Goal: Use online tool/utility: Utilize a website feature to perform a specific function

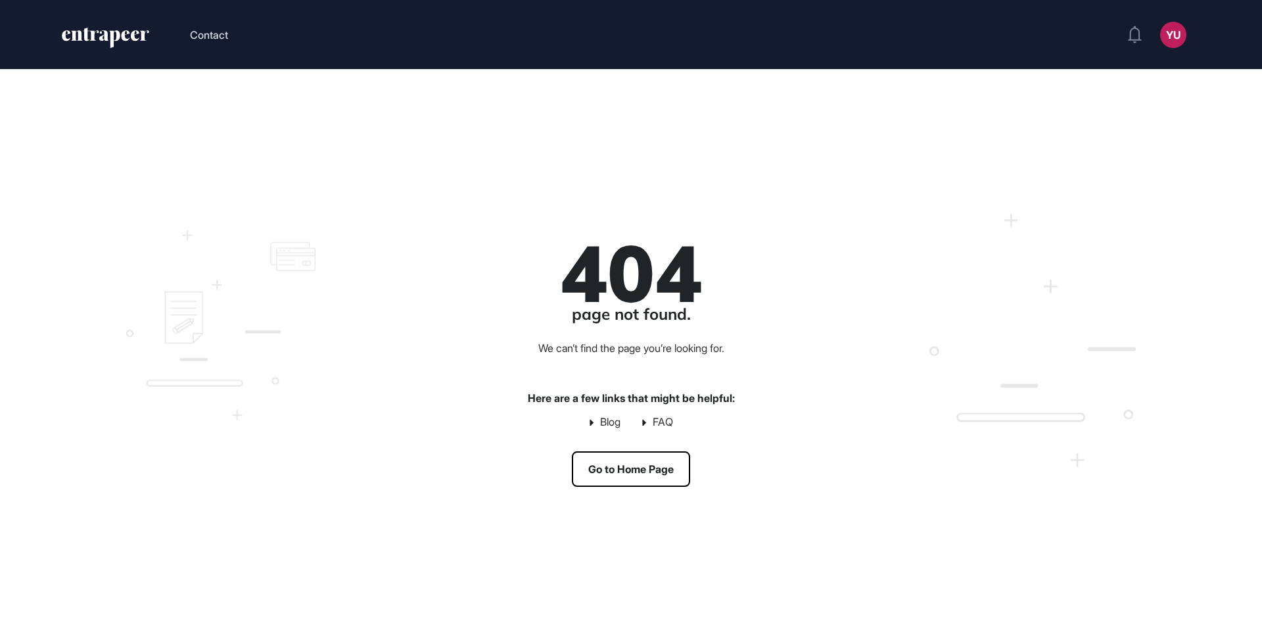
scroll to position [1, 1]
click at [112, 37] on icon "entrapeer-logo" at bounding box center [114, 39] width 11 height 18
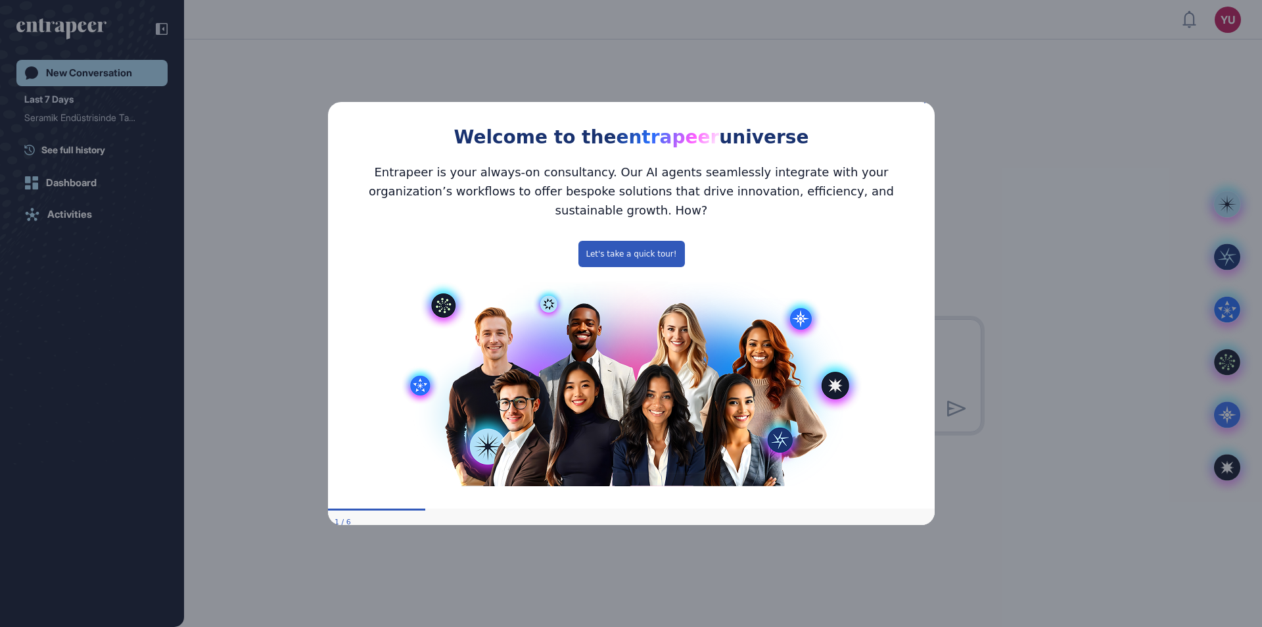
click at [924, 104] on div "Welcome to the entrapeer universe" at bounding box center [630, 123] width 607 height 60
click at [922, 113] on div "Welcome to the entrapeer universe" at bounding box center [630, 123] width 607 height 60
drag, startPoint x: 598, startPoint y: 239, endPoint x: 927, endPoint y: 342, distance: 345.0
click at [598, 241] on button "Let's take a quick tour!" at bounding box center [631, 254] width 107 height 26
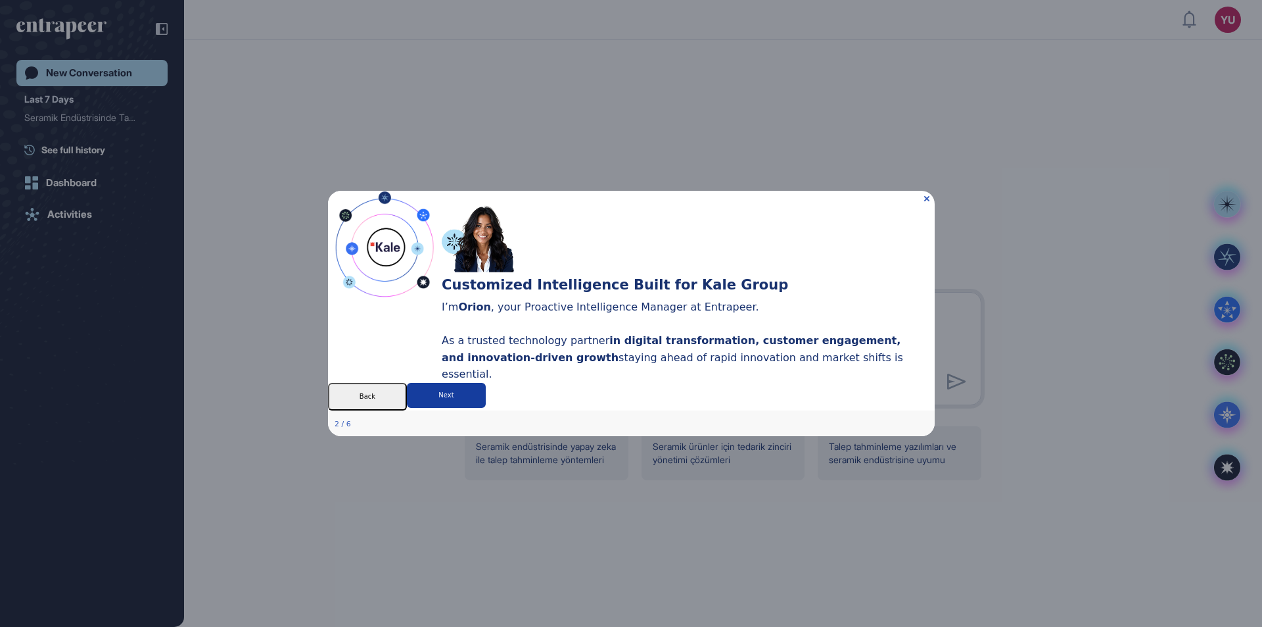
click at [485, 408] on button "Next" at bounding box center [445, 395] width 79 height 25
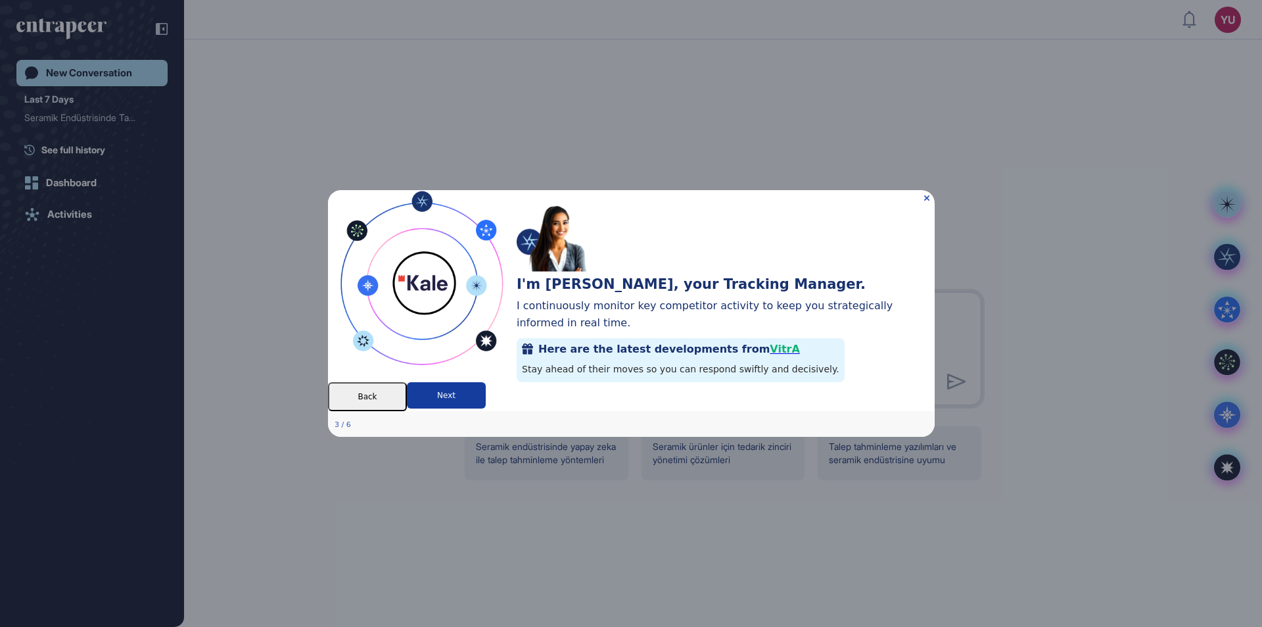
click at [485, 408] on button "Next" at bounding box center [445, 395] width 79 height 26
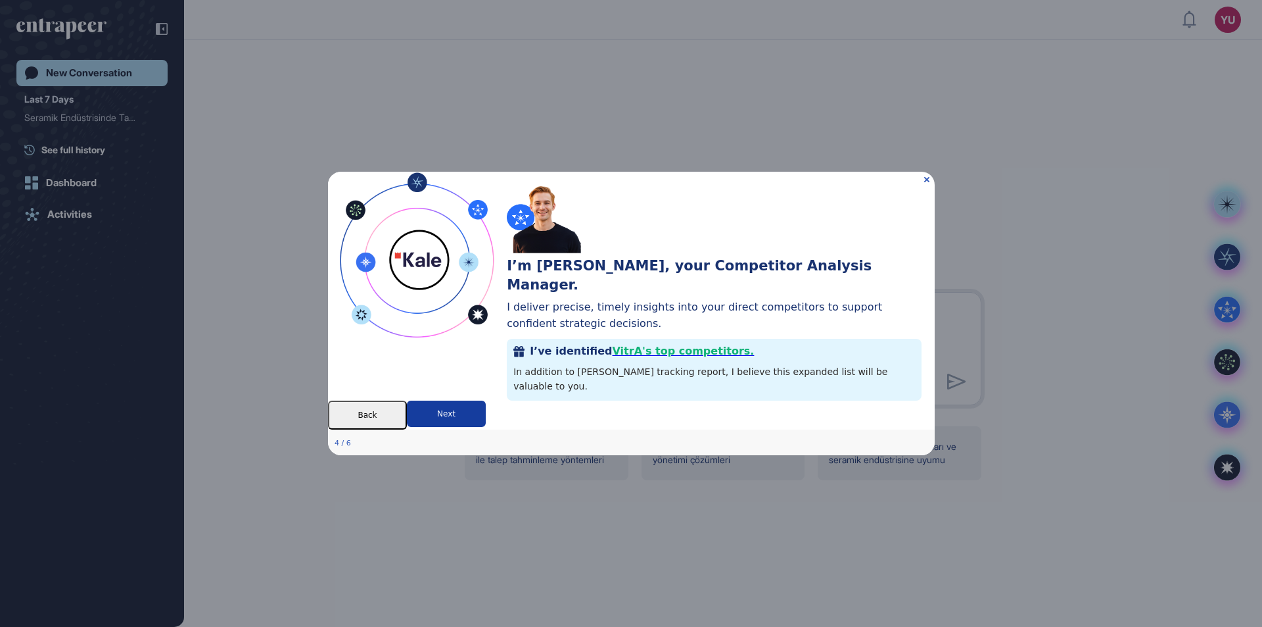
click at [485, 424] on button "Next" at bounding box center [445, 413] width 79 height 26
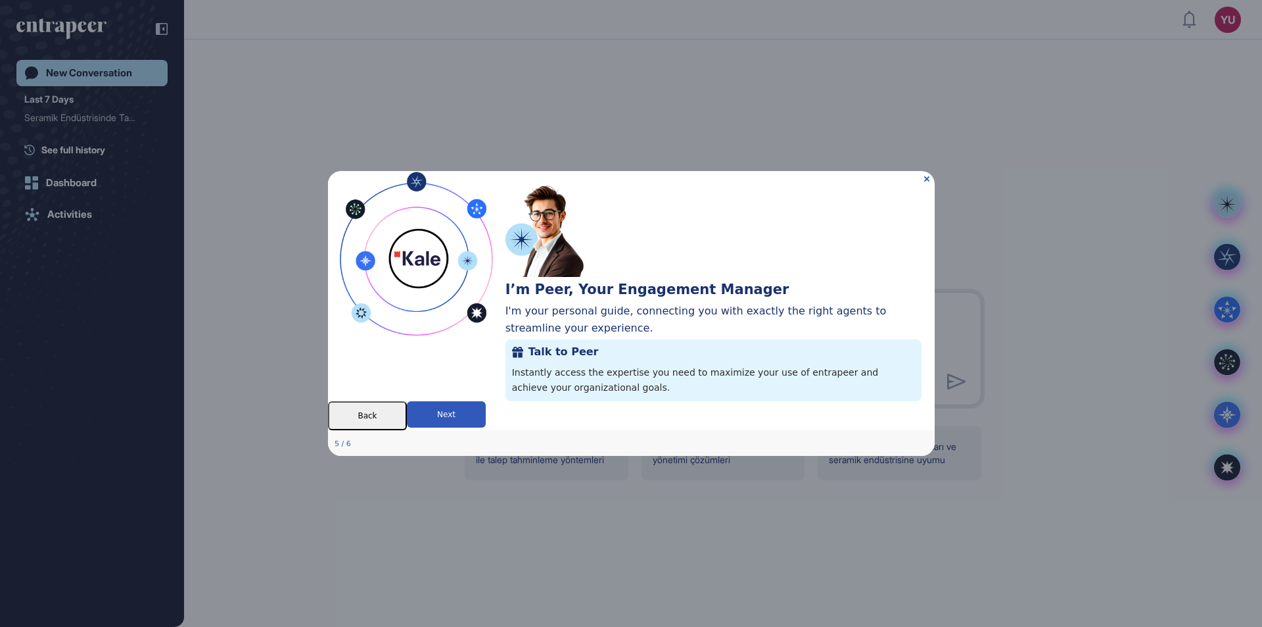
click at [485, 424] on button "Next" at bounding box center [445, 414] width 79 height 26
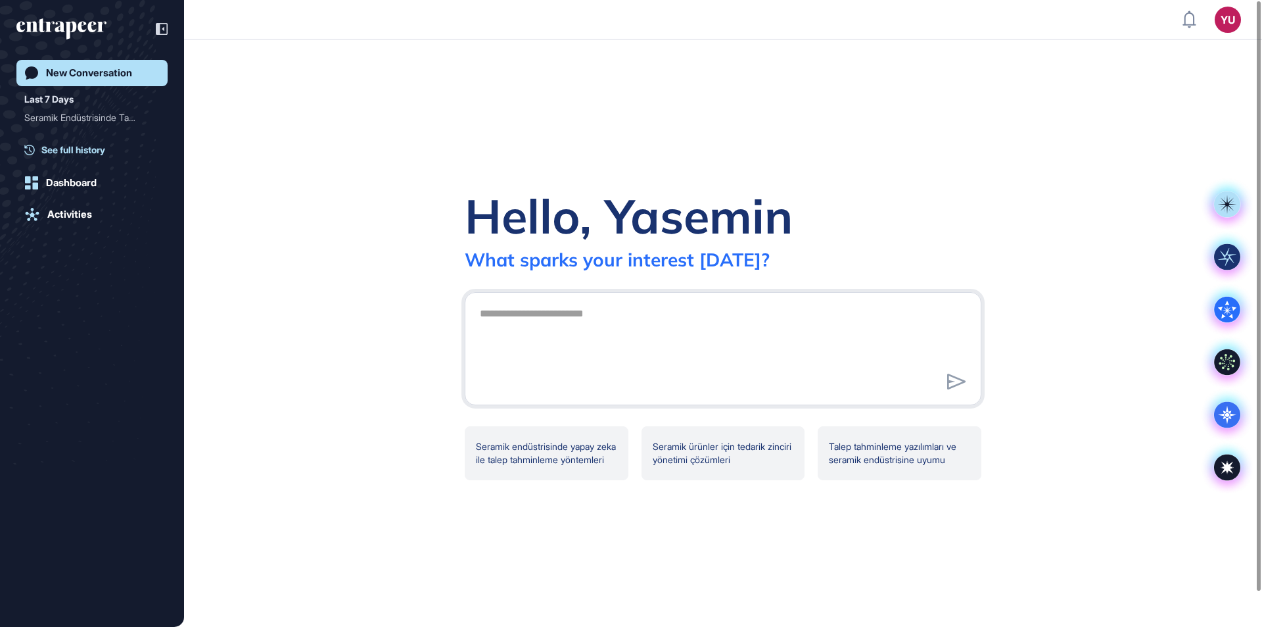
click at [74, 153] on span "See full history" at bounding box center [73, 150] width 64 height 14
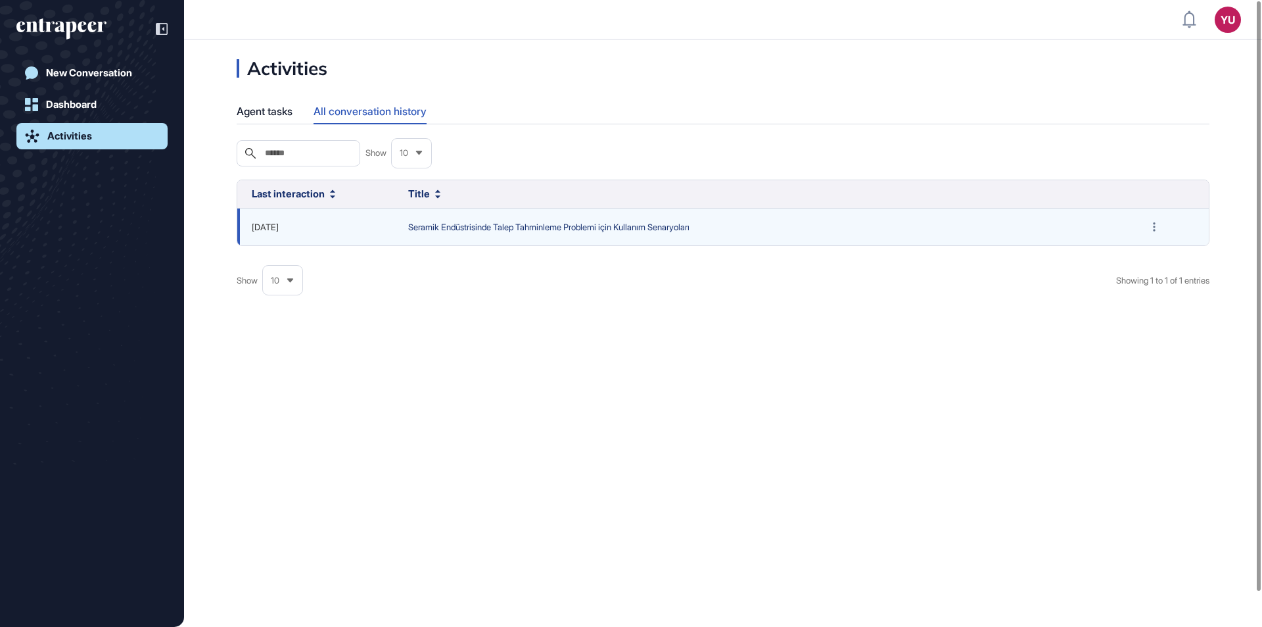
click at [595, 227] on span "Seramik Endüstrisinde Talep Tahminleme Problemi için Kullanım Senaryoları" at bounding box center [762, 227] width 709 height 13
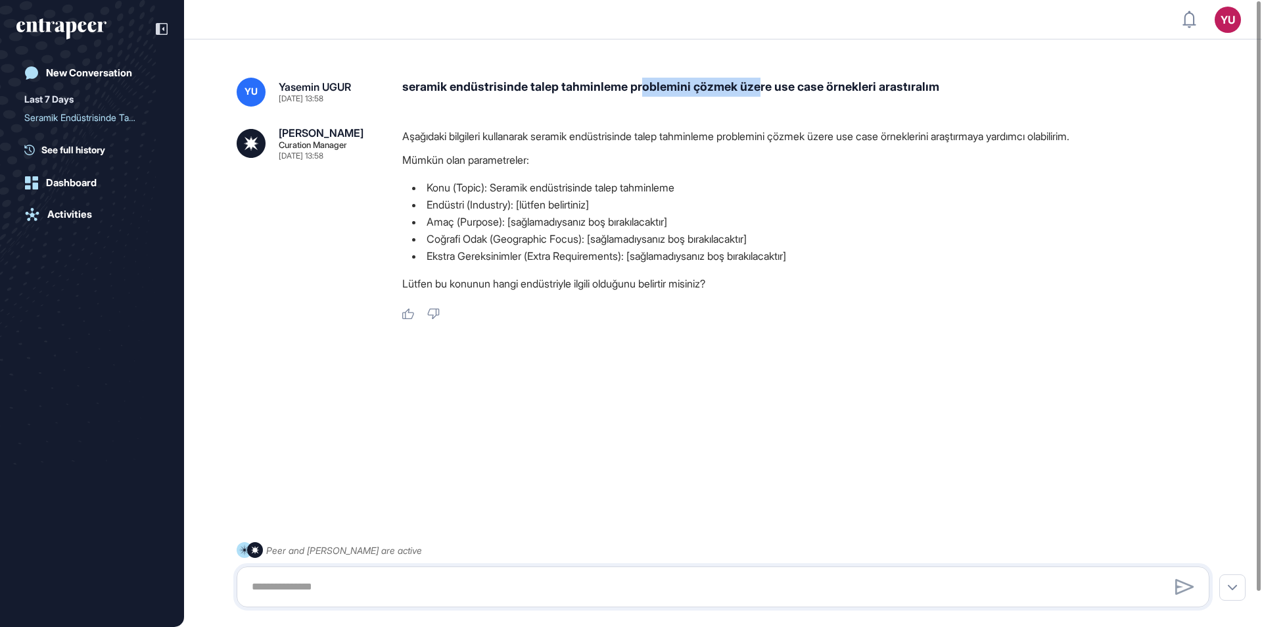
drag, startPoint x: 649, startPoint y: 82, endPoint x: 776, endPoint y: 76, distance: 127.7
click at [773, 76] on div "[PERSON_NAME] [DATE] 13:58 seramik endüstrisinde talep tahminleme problemini çö…" at bounding box center [723, 333] width 1078 height 564
click at [780, 76] on div "[PERSON_NAME] [DATE] 13:58 seramik endüstrisinde talep tahminleme problemini çö…" at bounding box center [723, 333] width 1078 height 564
click at [400, 588] on textarea at bounding box center [723, 586] width 959 height 26
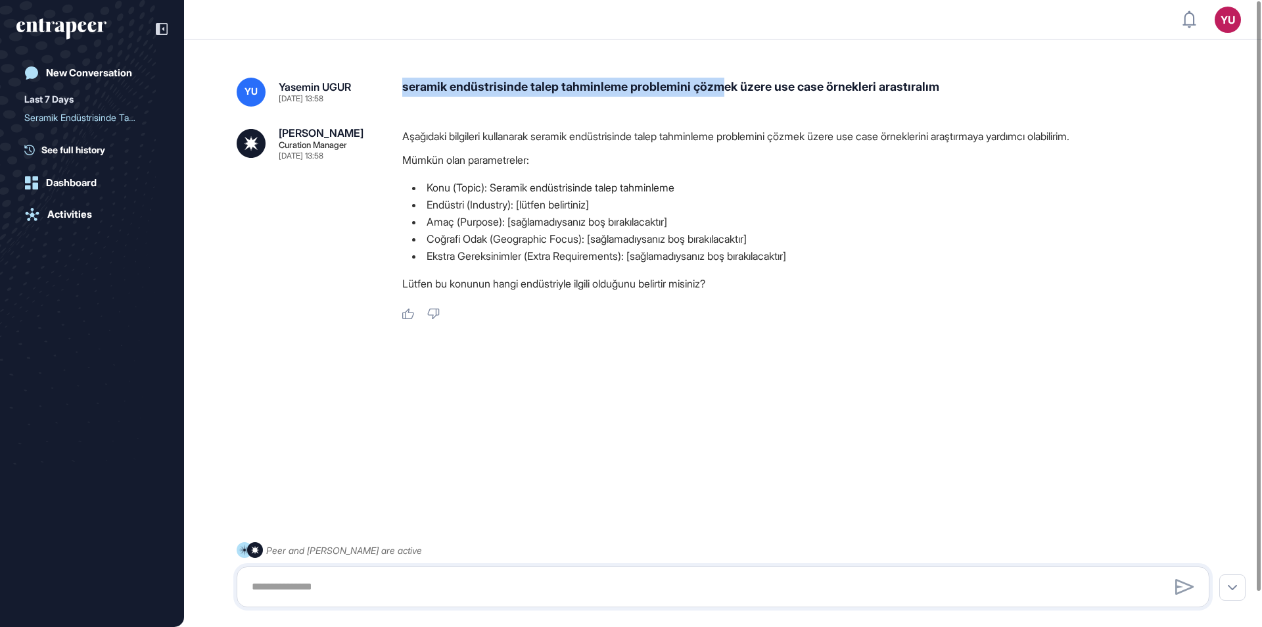
drag, startPoint x: 400, startPoint y: 84, endPoint x: 878, endPoint y: 87, distance: 478.0
click at [816, 87] on div "[PERSON_NAME] [DATE] 13:58 seramik endüstrisinde talep tahminleme problemini çö…" at bounding box center [723, 92] width 973 height 29
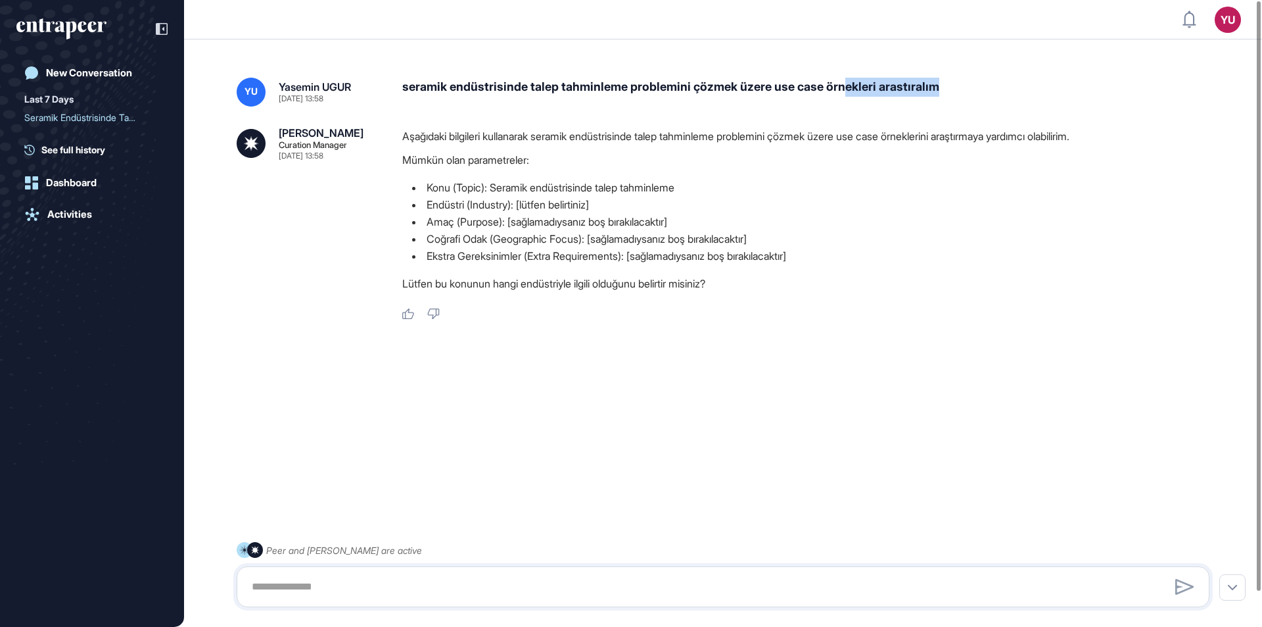
drag, startPoint x: 878, startPoint y: 87, endPoint x: 976, endPoint y: 87, distance: 97.3
click at [976, 87] on div "seramik endüstrisinde talep tahminleme problemini çözmek üzere use case örnekle…" at bounding box center [811, 92] width 818 height 29
click at [492, 72] on div "[PERSON_NAME] [DATE] 13:58 seramik endüstrisinde talep tahminleme problemini çö…" at bounding box center [723, 333] width 1078 height 564
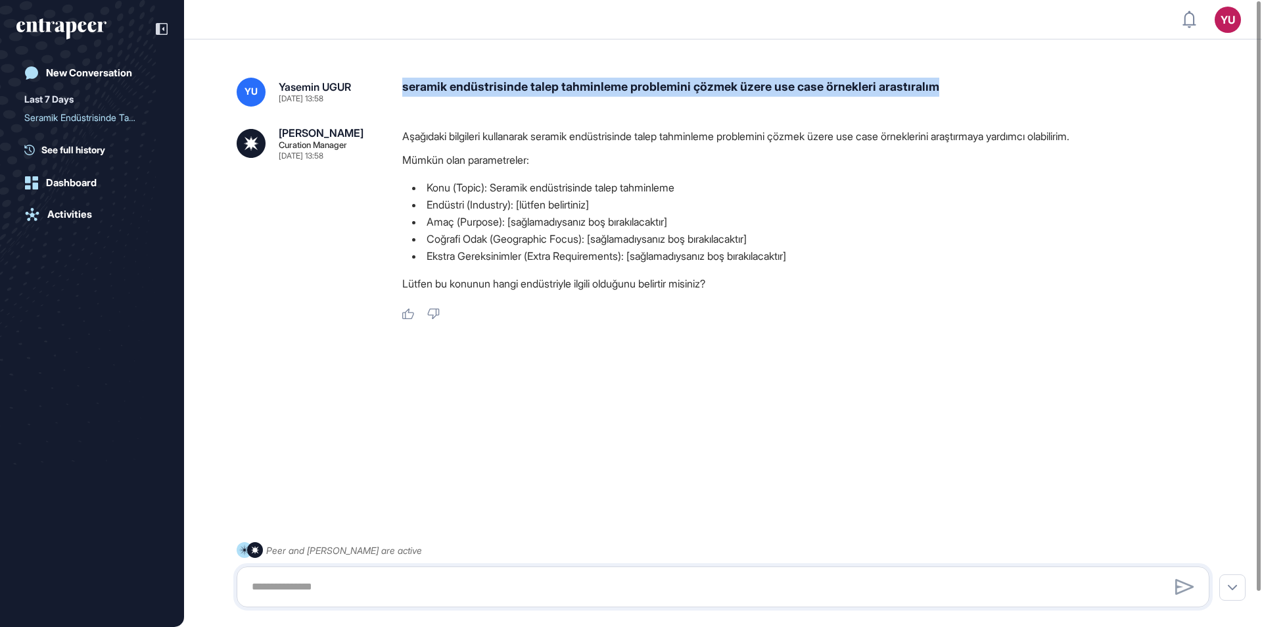
drag, startPoint x: 404, startPoint y: 83, endPoint x: 997, endPoint y: 94, distance: 593.2
click at [997, 94] on div "seramik endüstrisinde talep tahminleme problemini çözmek üzere use case örnekle…" at bounding box center [811, 92] width 818 height 29
copy div "seramik endüstrisinde talep tahminleme problemini çözmek üzere use case örnekle…"
click at [115, 72] on div "New Conversation" at bounding box center [89, 73] width 86 height 12
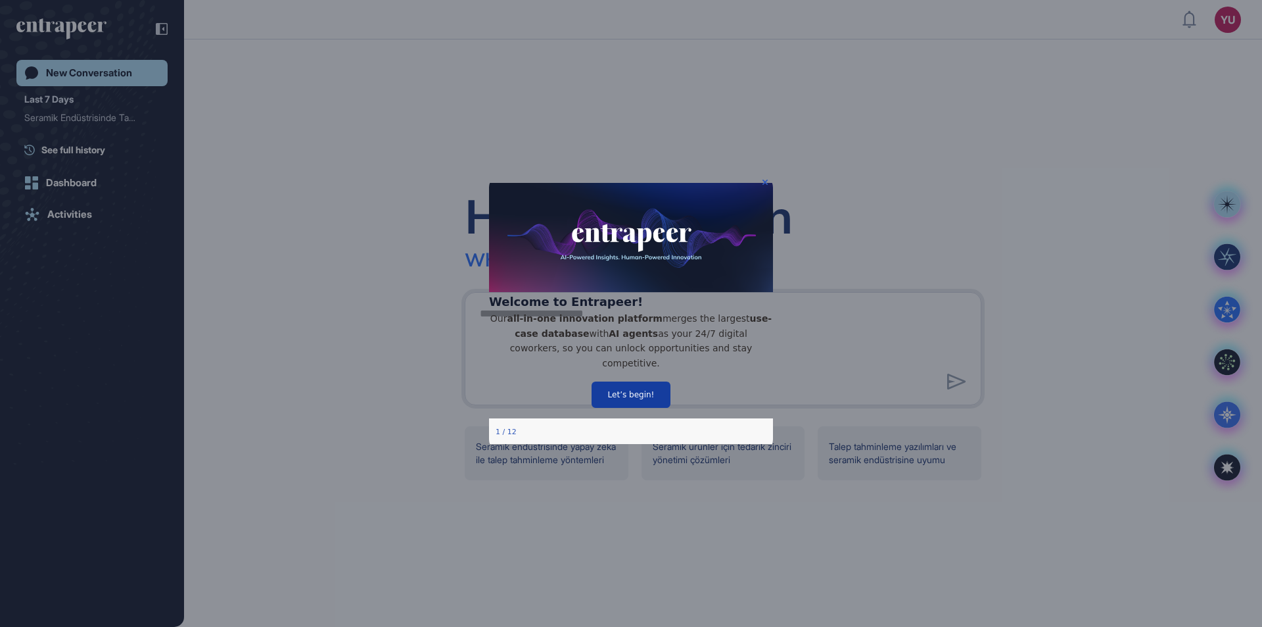
click at [619, 408] on button "Let’s begin!" at bounding box center [631, 394] width 79 height 26
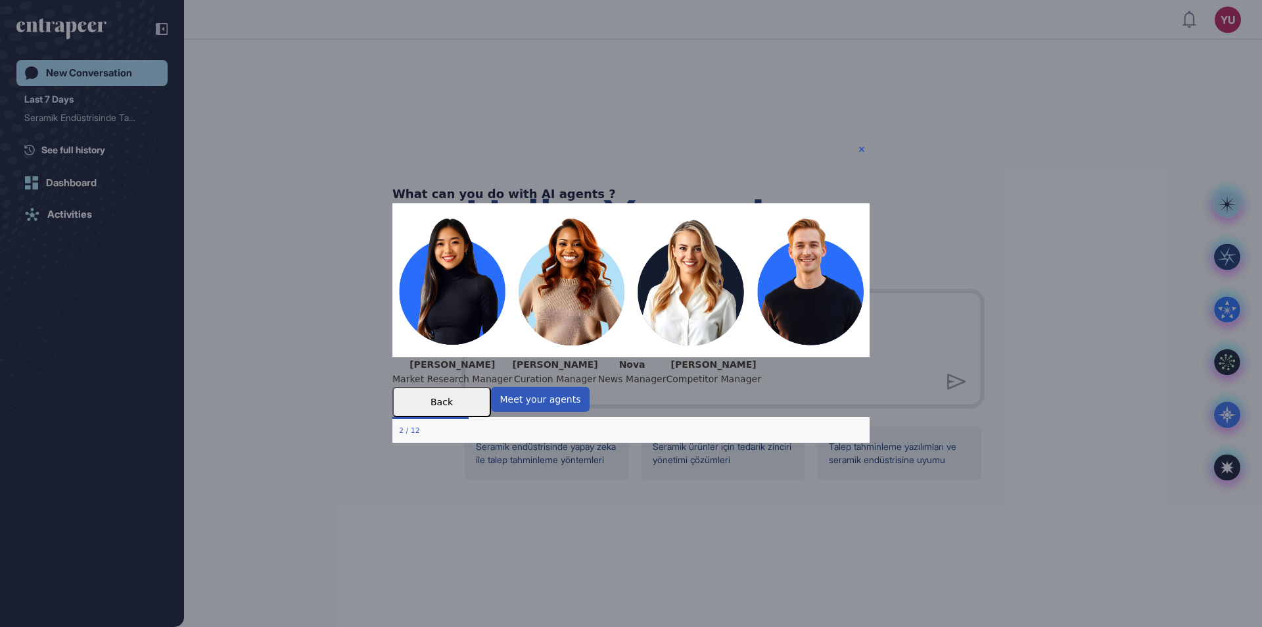
click at [616, 183] on div "What can you do with AI agents ?" at bounding box center [505, 192] width 224 height 19
click at [861, 146] on icon "Close Preview" at bounding box center [861, 148] width 5 height 5
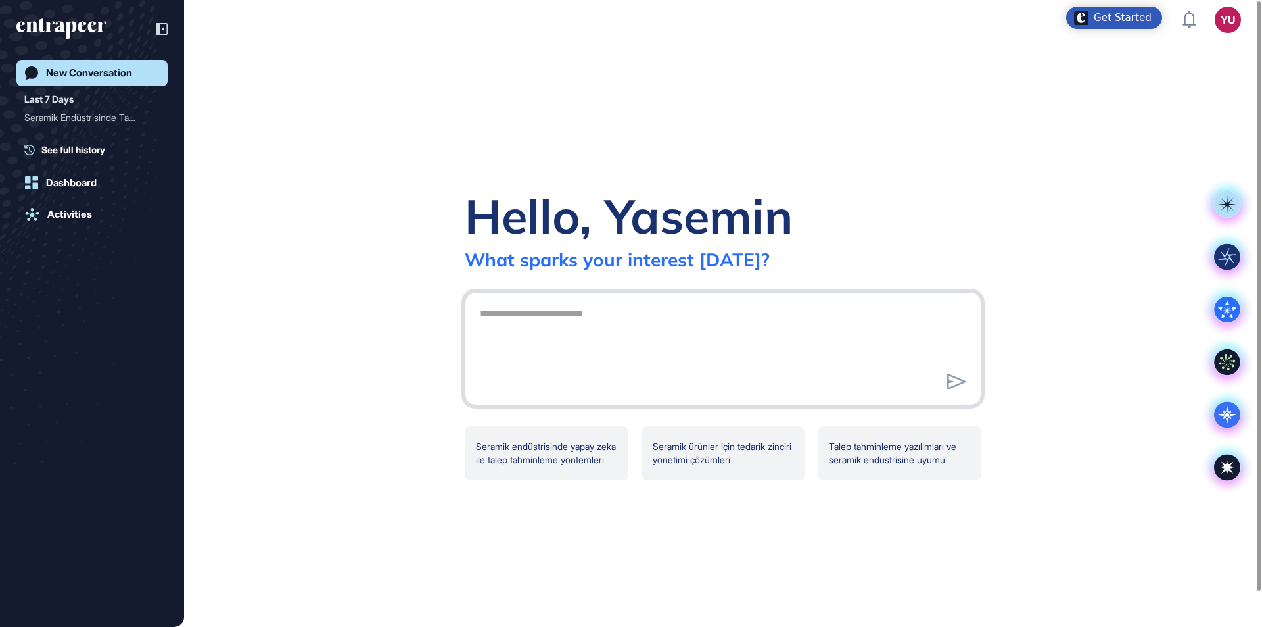
click at [613, 316] on textarea at bounding box center [723, 346] width 502 height 92
paste textarea "**********"
type textarea "**********"
click at [957, 377] on icon at bounding box center [956, 381] width 18 height 16
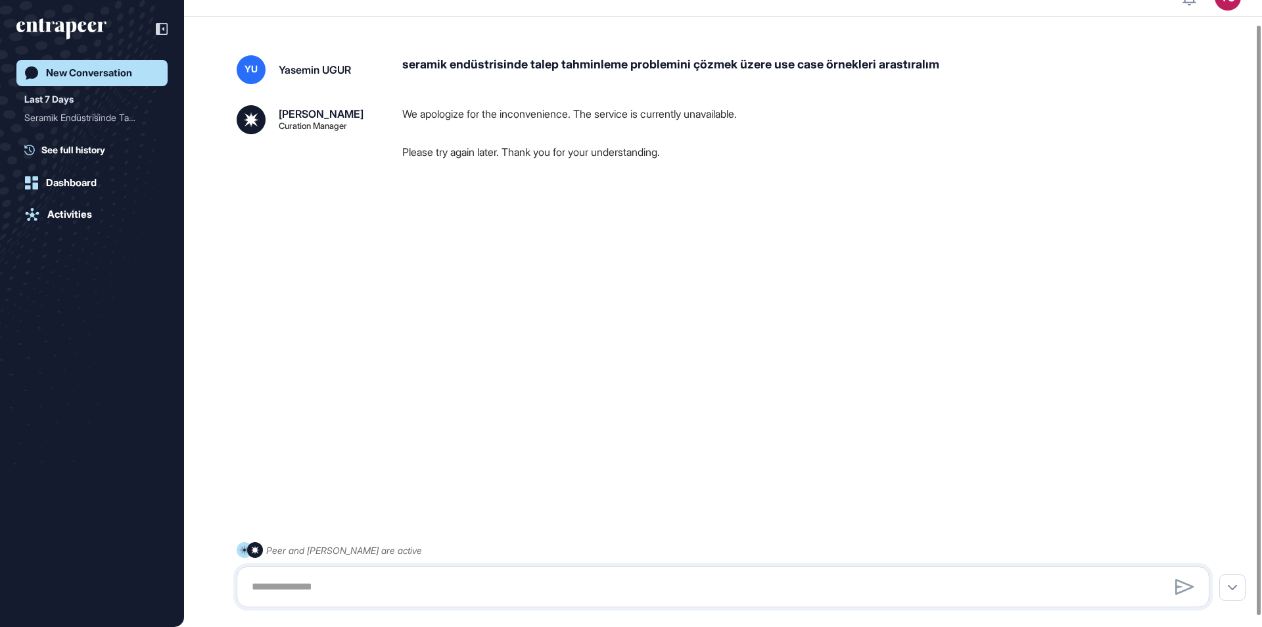
scroll to position [37, 0]
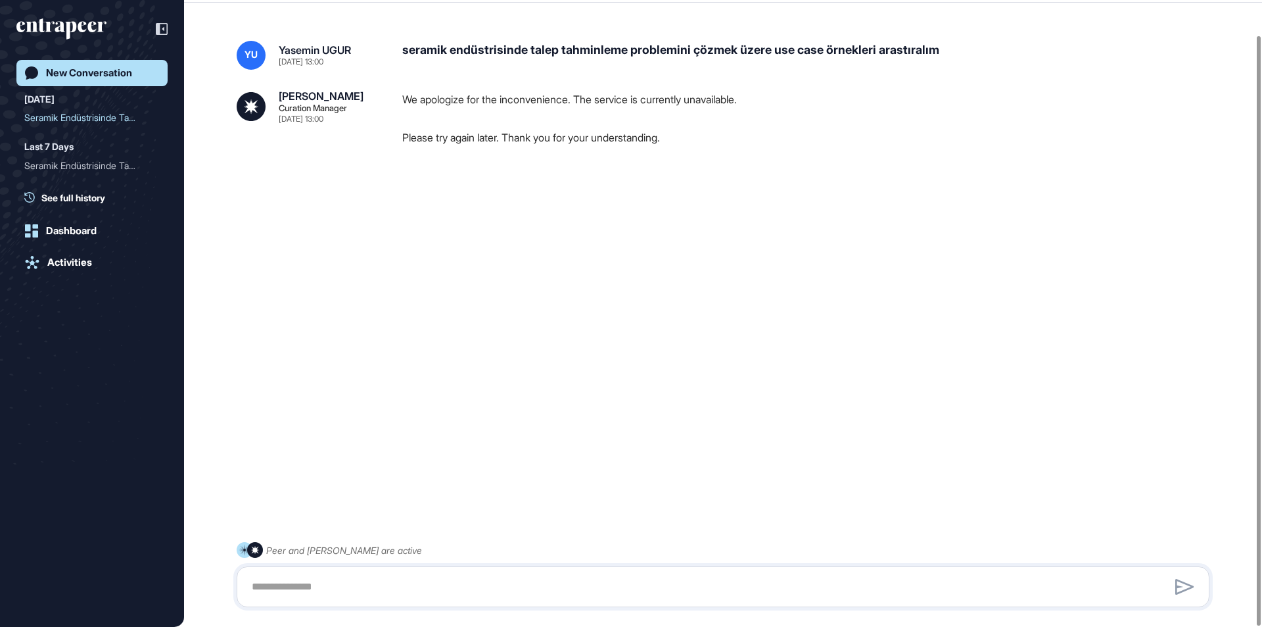
click at [431, 263] on div "[PERSON_NAME] [DATE] 13:00 seramik endüstrisinde talep tahminleme problemini çö…" at bounding box center [723, 296] width 1078 height 564
click at [402, 583] on textarea at bounding box center [723, 586] width 959 height 26
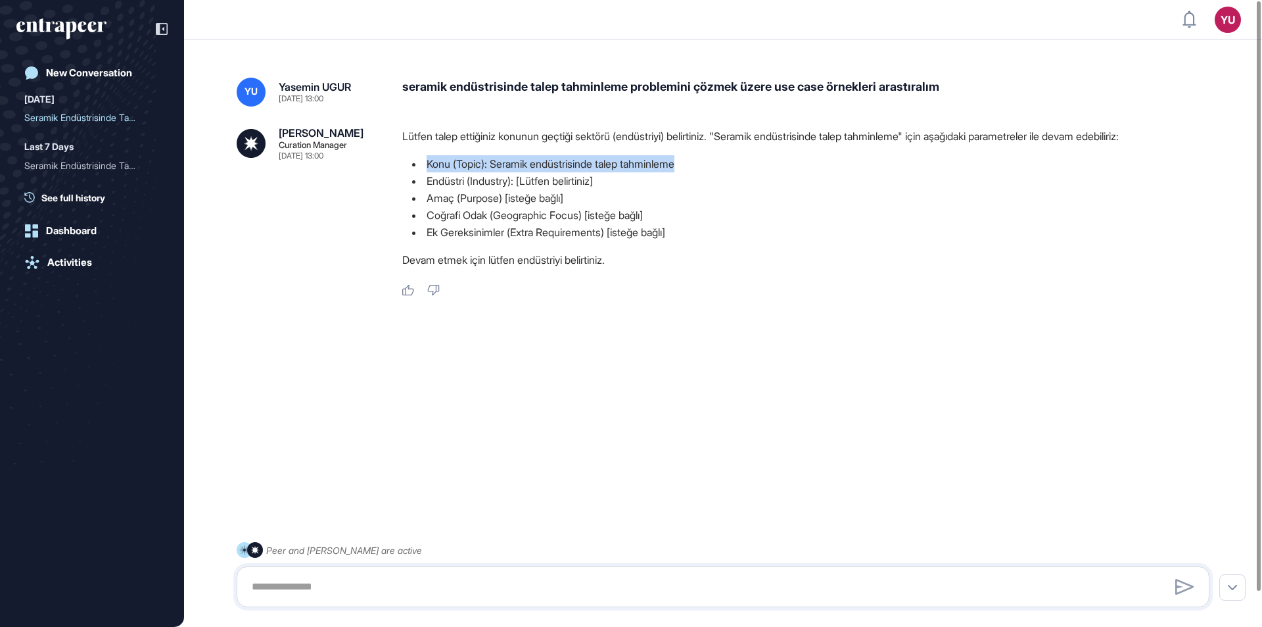
drag, startPoint x: 430, startPoint y: 165, endPoint x: 693, endPoint y: 169, distance: 263.0
click at [693, 169] on li "Konu (Topic): Seramik endüstrisinde talep tahminleme" at bounding box center [811, 163] width 818 height 17
copy li "Konu (Topic): Seramik endüstrisinde talep tahminleme"
click at [524, 579] on textarea at bounding box center [723, 586] width 959 height 26
paste textarea "**********"
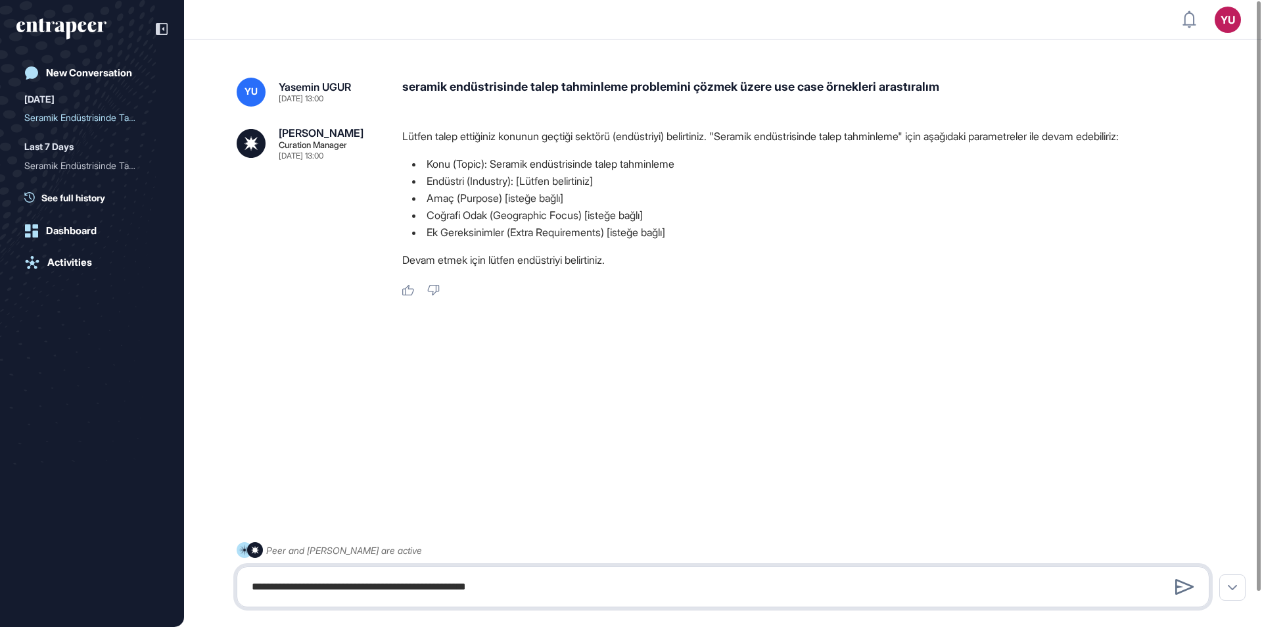
click at [565, 587] on textarea "**********" at bounding box center [723, 586] width 959 height 26
click at [625, 590] on textarea "**********" at bounding box center [723, 586] width 959 height 26
click at [611, 590] on textarea "**********" at bounding box center [723, 586] width 959 height 26
type textarea "**********"
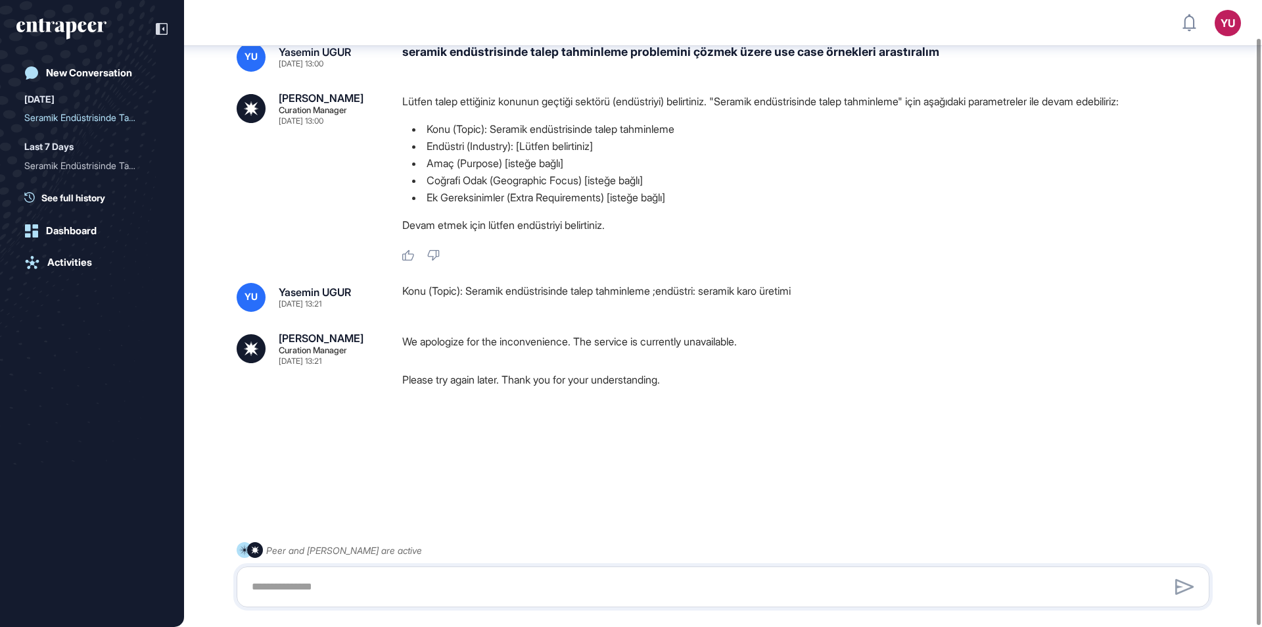
scroll to position [43, 0]
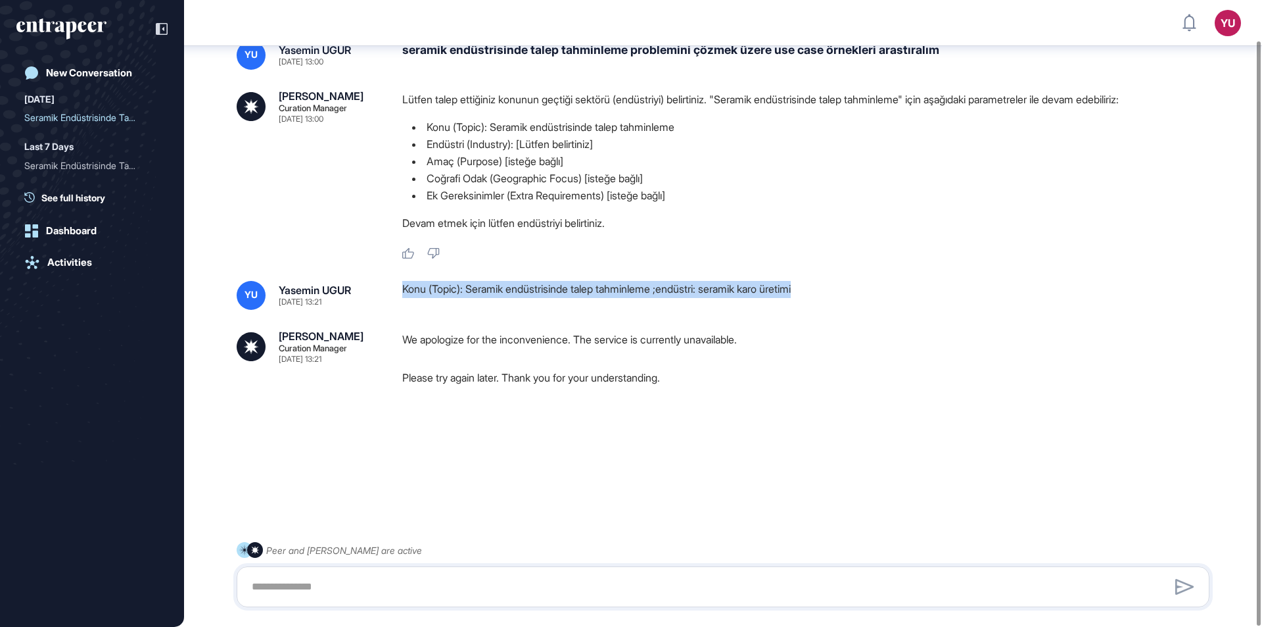
drag, startPoint x: 403, startPoint y: 288, endPoint x: 990, endPoint y: 288, distance: 587.1
click at [990, 288] on div "Konu (Topic): Seramik endüstrisinde talep tahminleme ;endüstri: seramik karo ür…" at bounding box center [811, 295] width 818 height 29
copy div "Konu (Topic): Seramik endüstrisinde talep tahminleme ;endüstri: seramik karo ür…"
click at [636, 581] on textarea at bounding box center [723, 586] width 959 height 26
paste textarea "**********"
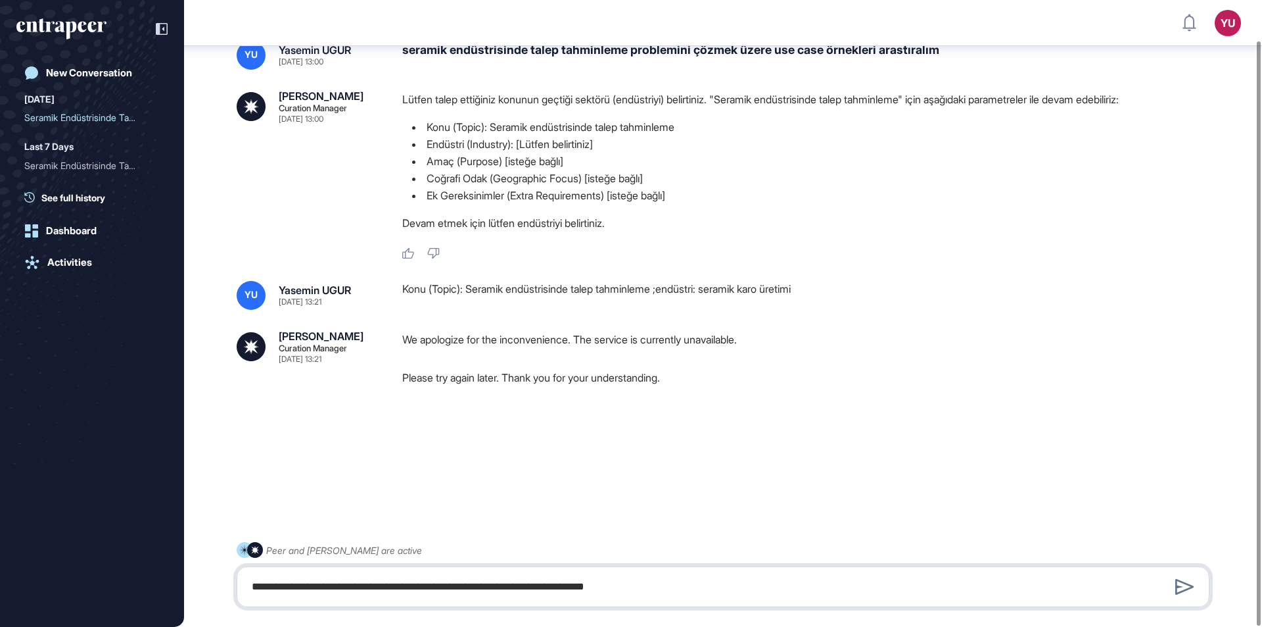
type textarea "**********"
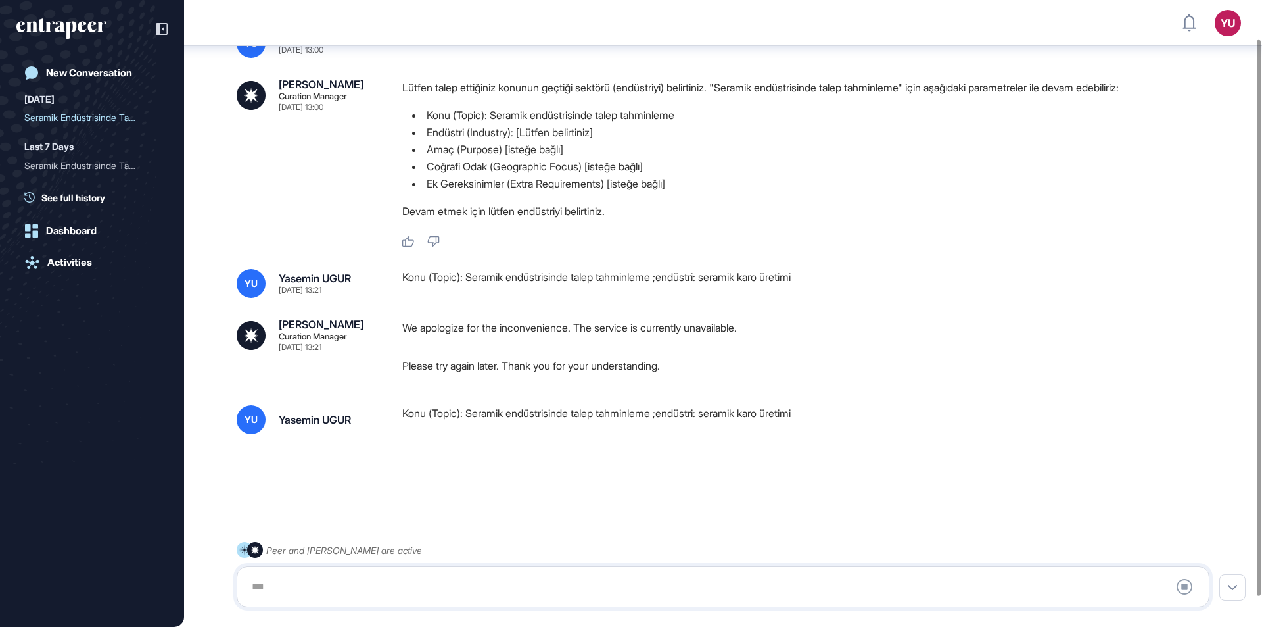
click at [987, 396] on div "YU Yasemin UGUR Sep 24, 2025 13:00 seramik endüstrisinde talep tahminleme probl…" at bounding box center [723, 313] width 1078 height 621
click at [416, 579] on div at bounding box center [723, 586] width 959 height 26
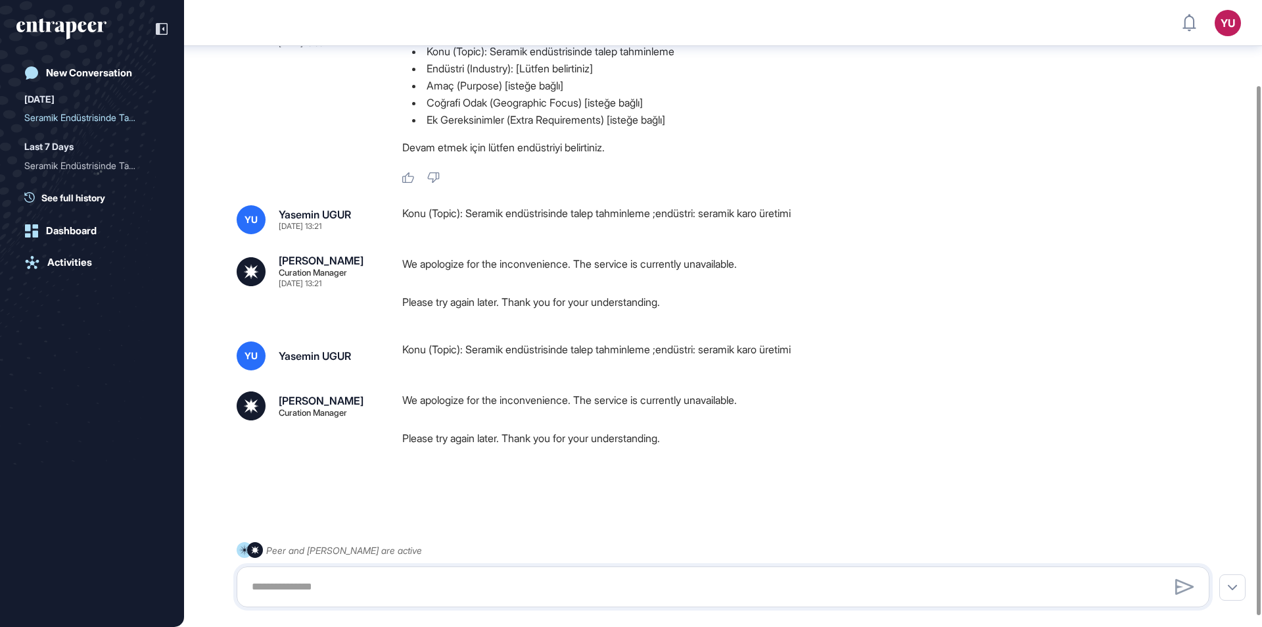
scroll to position [113, 0]
